Goal: Transaction & Acquisition: Purchase product/service

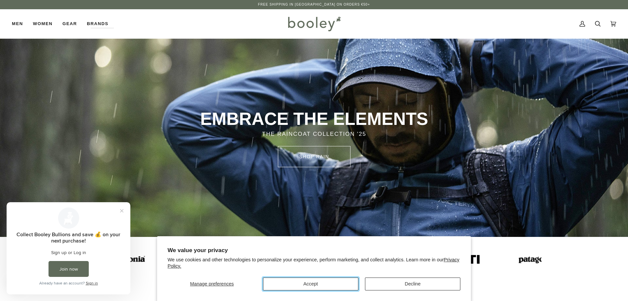
click at [296, 286] on button "Accept" at bounding box center [310, 283] width 95 height 13
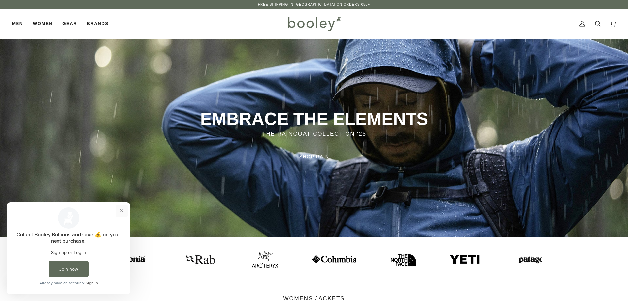
drag, startPoint x: 120, startPoint y: 211, endPoint x: 90, endPoint y: 318, distance: 111.1
click at [120, 211] on button "Close prompt" at bounding box center [122, 211] width 12 height 12
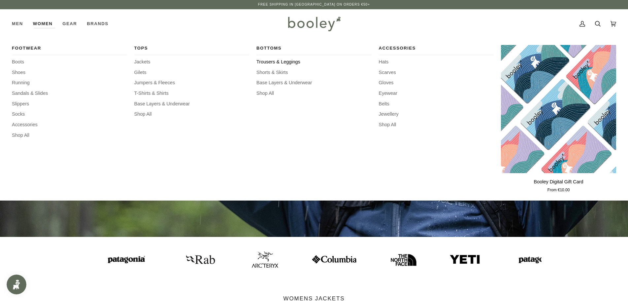
click at [292, 60] on span "Trousers & Leggings" at bounding box center [313, 61] width 115 height 7
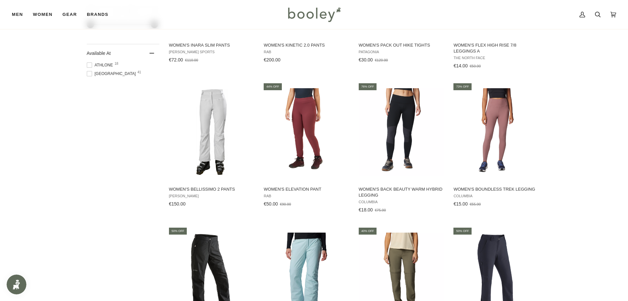
scroll to position [627, 0]
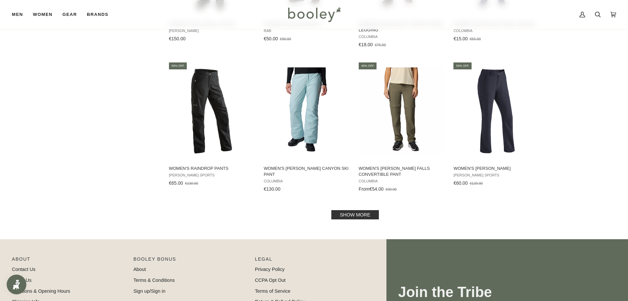
click at [364, 213] on link "Show more" at bounding box center [355, 214] width 48 height 9
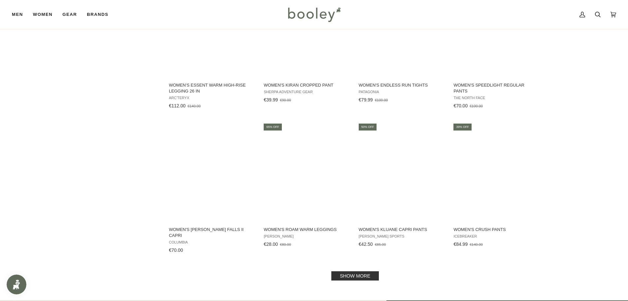
scroll to position [1287, 0]
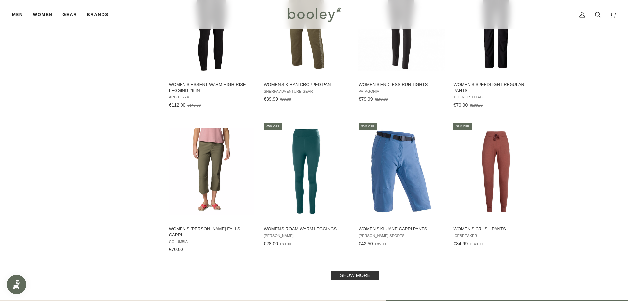
click at [370, 270] on link "Show more" at bounding box center [355, 274] width 48 height 9
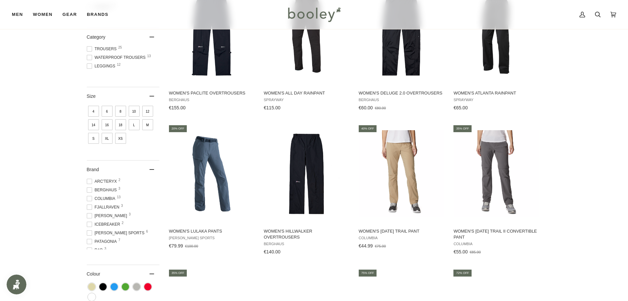
scroll to position [32, 0]
click at [105, 209] on span "Patagonia 7" at bounding box center [103, 209] width 32 height 6
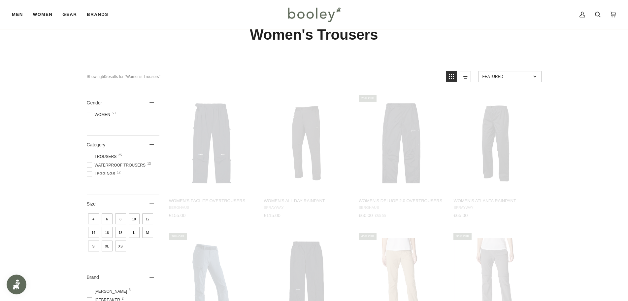
scroll to position [0, 0]
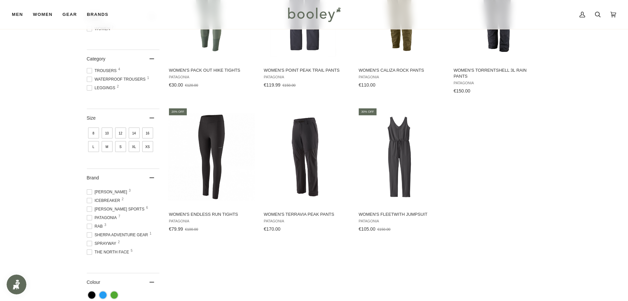
scroll to position [56, 0]
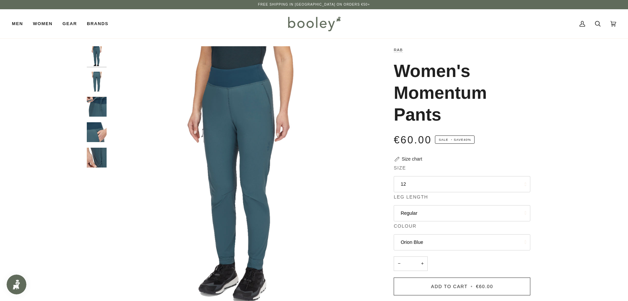
click at [94, 163] on img "Rab Women's Momentum Pants Orion Blue - Booley Galway" at bounding box center [97, 157] width 20 height 20
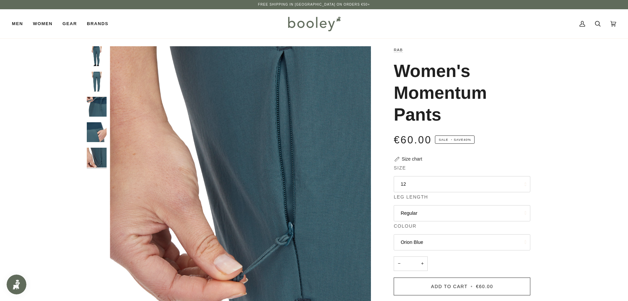
click at [99, 136] on img "Rab Women's Momentum Pants Orion Blue - Booley Galway" at bounding box center [97, 132] width 20 height 20
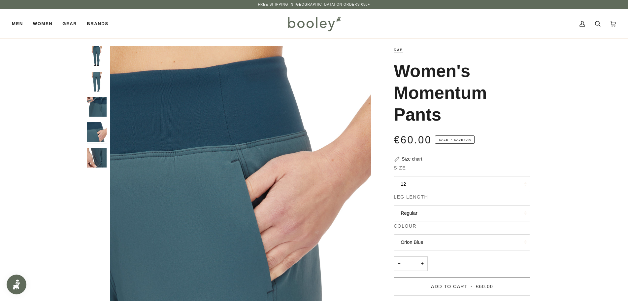
click at [95, 102] on img "Rab Women's Momentum Pants Orion Blue - Booley Galway" at bounding box center [97, 107] width 20 height 20
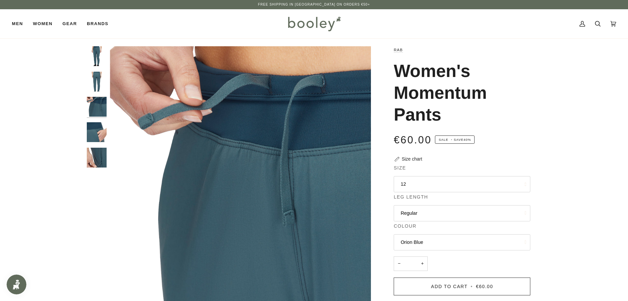
click at [99, 83] on img "Rab Women's Momentum Pants Orion Blue - Booley Galway" at bounding box center [97, 82] width 20 height 20
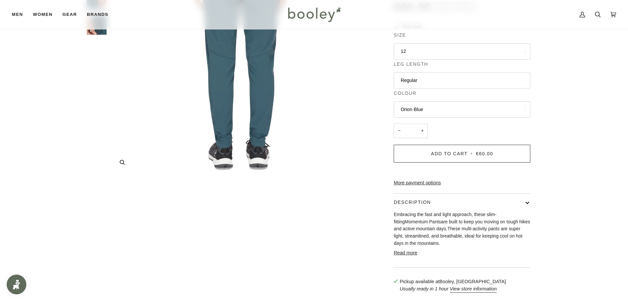
scroll to position [231, 0]
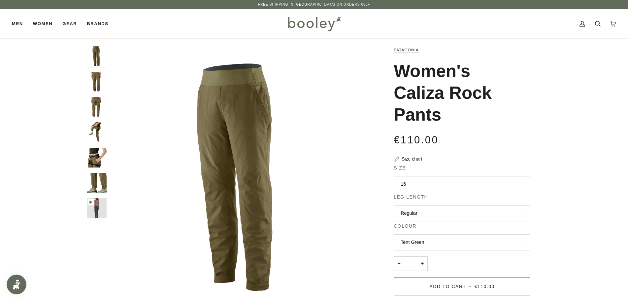
click at [419, 247] on button "Tent Green" at bounding box center [462, 242] width 137 height 16
click at [93, 200] on icon "Patagonia Women's Caliza Rock Pants - Booley Galway" at bounding box center [90, 202] width 6 height 6
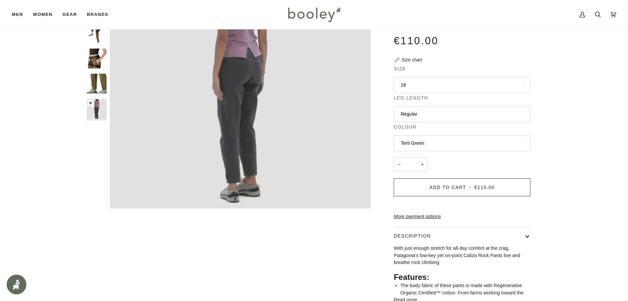
scroll to position [33, 0]
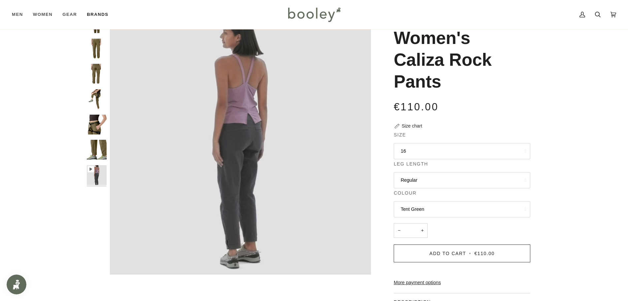
type input "***"
